Goal: Check status

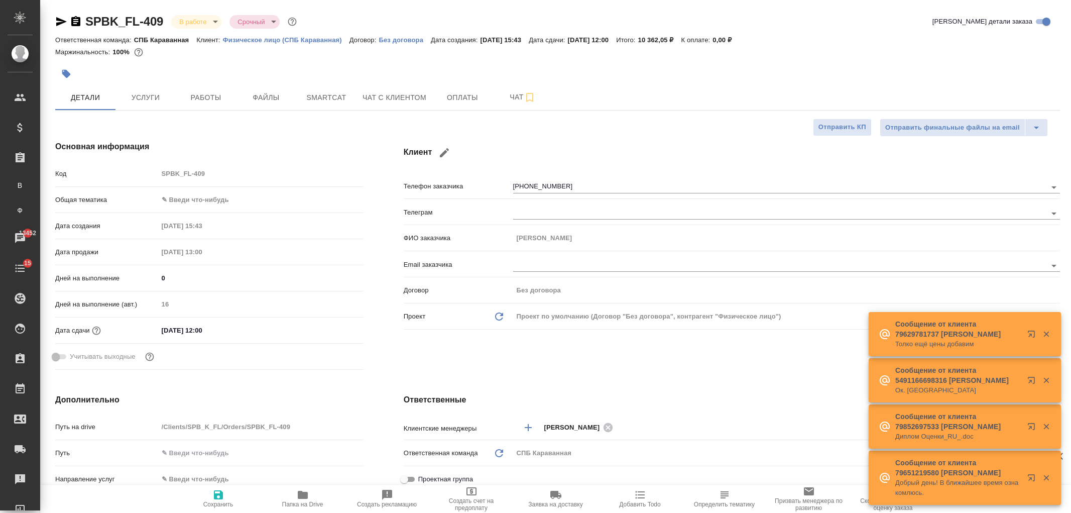
select select "RU"
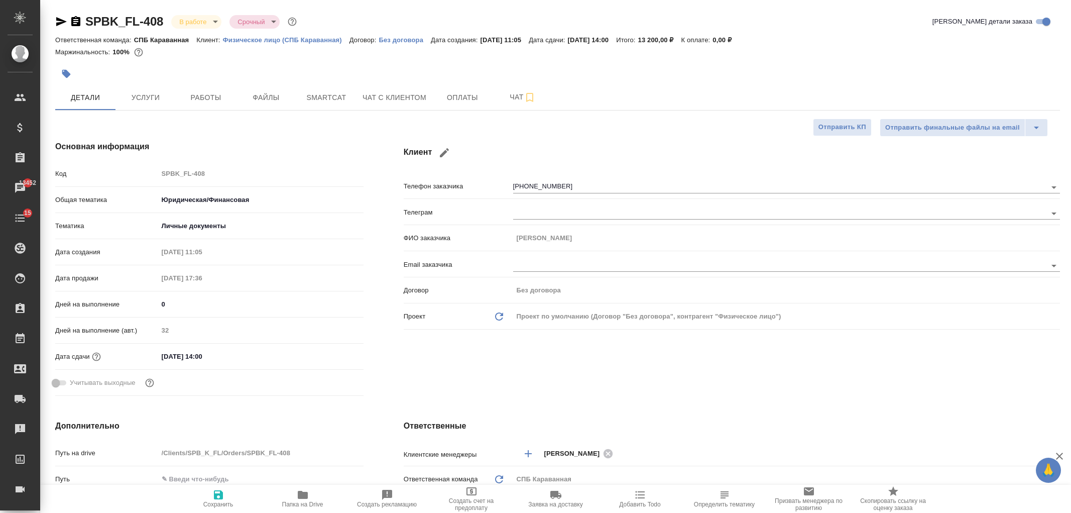
select select "RU"
